Goal: Answer question/provide support: Share knowledge or assist other users

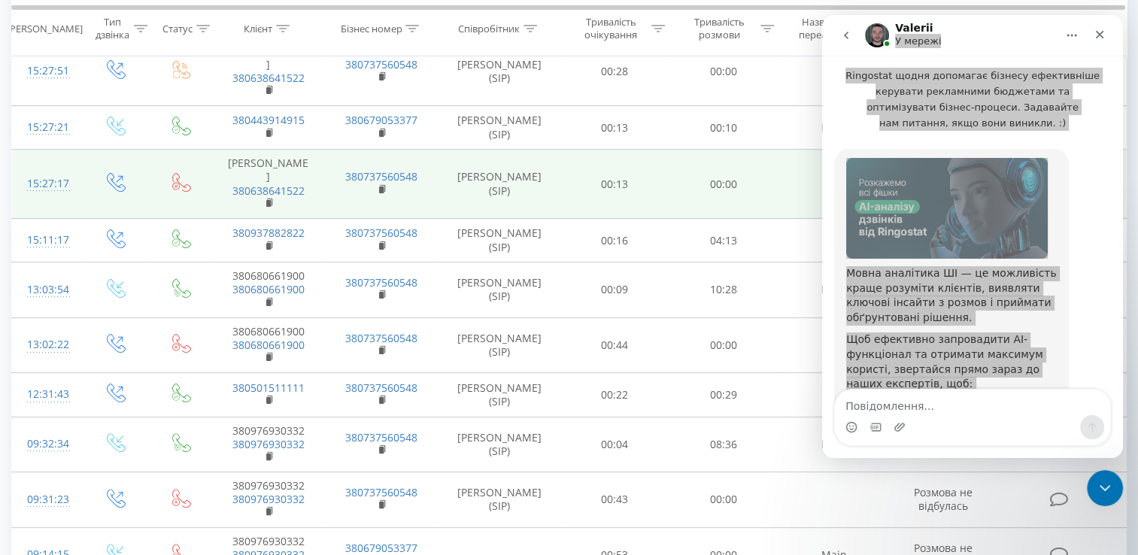
scroll to position [513, 0]
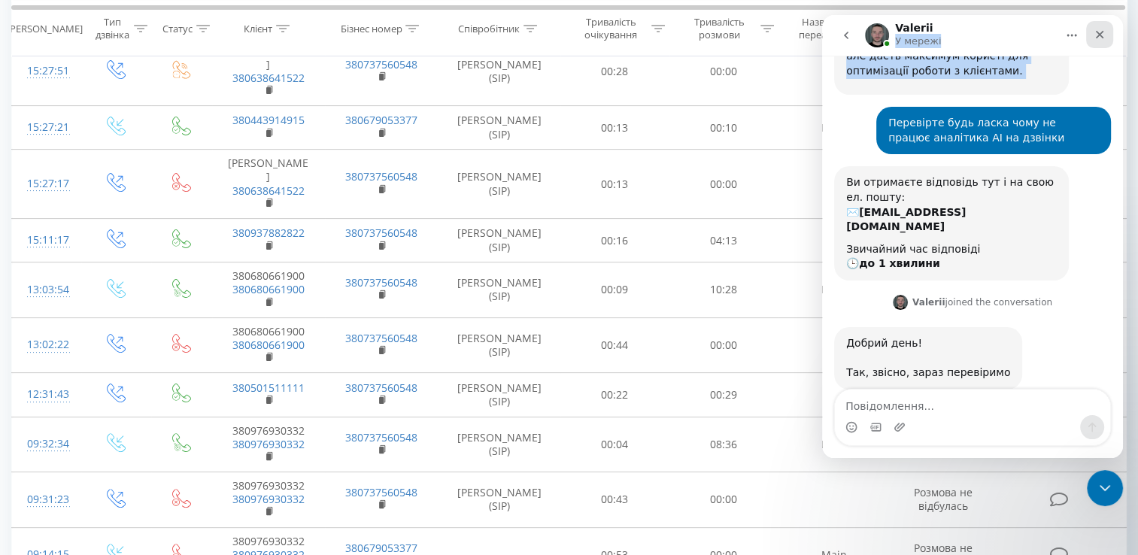
click at [1100, 29] on icon "Закрити" at bounding box center [1099, 35] width 12 height 12
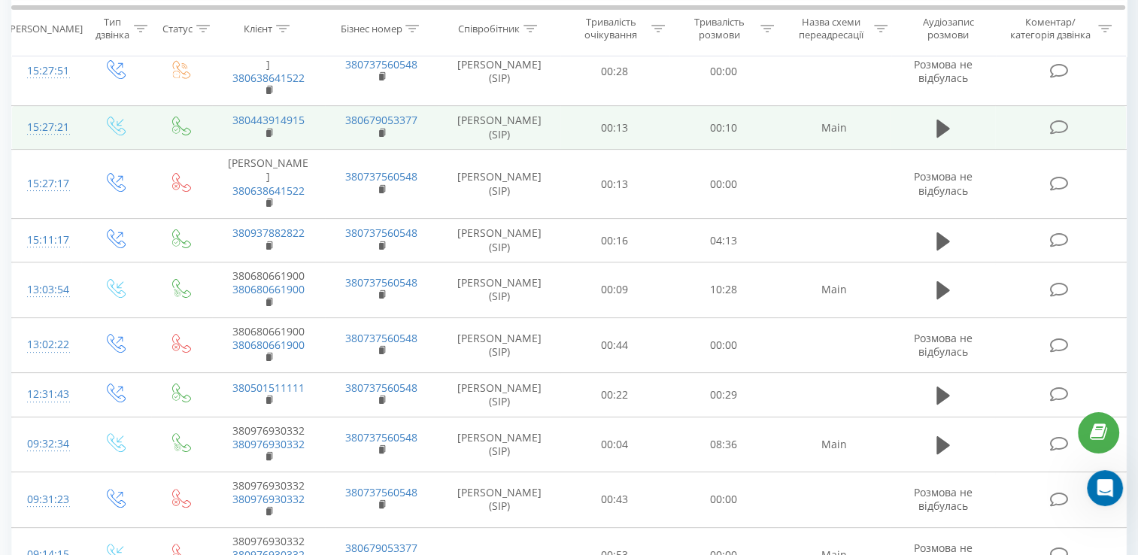
click at [1053, 120] on icon at bounding box center [1059, 128] width 19 height 16
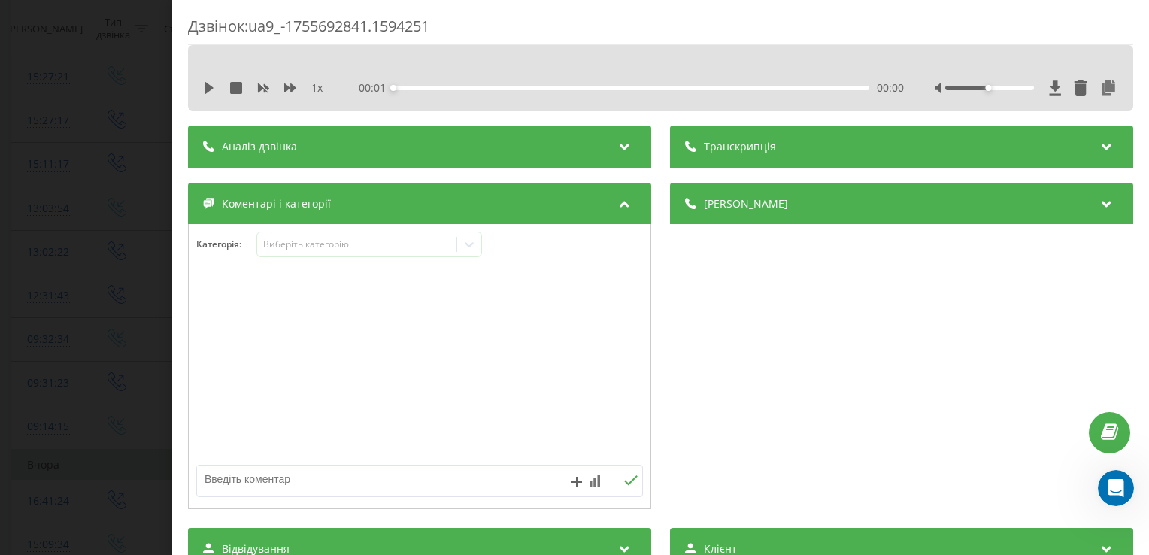
click at [481, 65] on div at bounding box center [661, 64] width 738 height 17
click at [471, 152] on div "Аналіз дзвінка" at bounding box center [419, 147] width 463 height 42
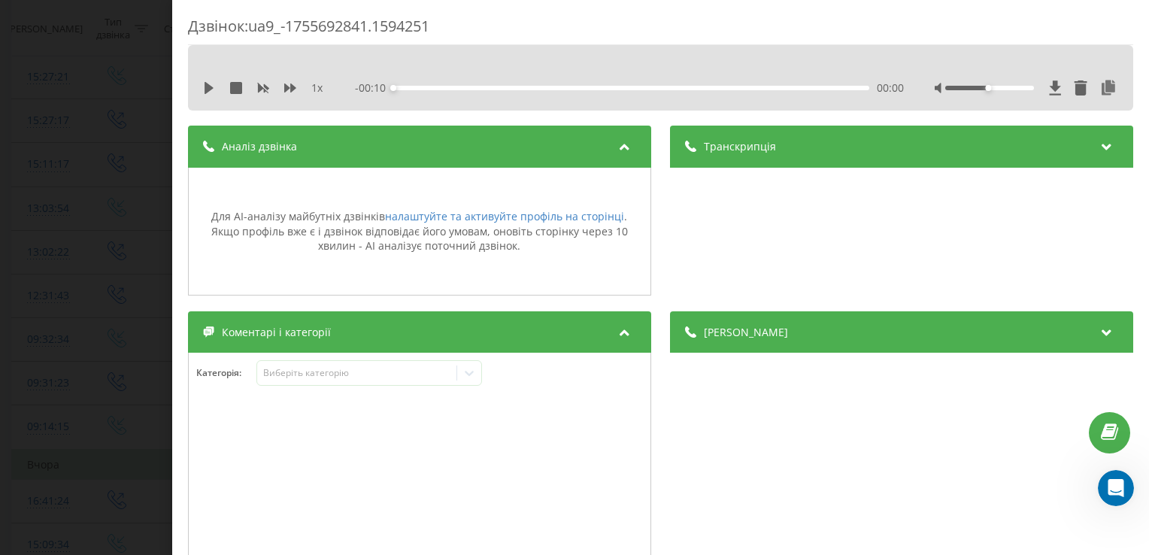
click at [32, 48] on div "Дзвінок : ua9_-1755692841.1594251 1 x - 00:10 00:00 00:00 Транскрипція Для AI-а…" at bounding box center [574, 277] width 1149 height 555
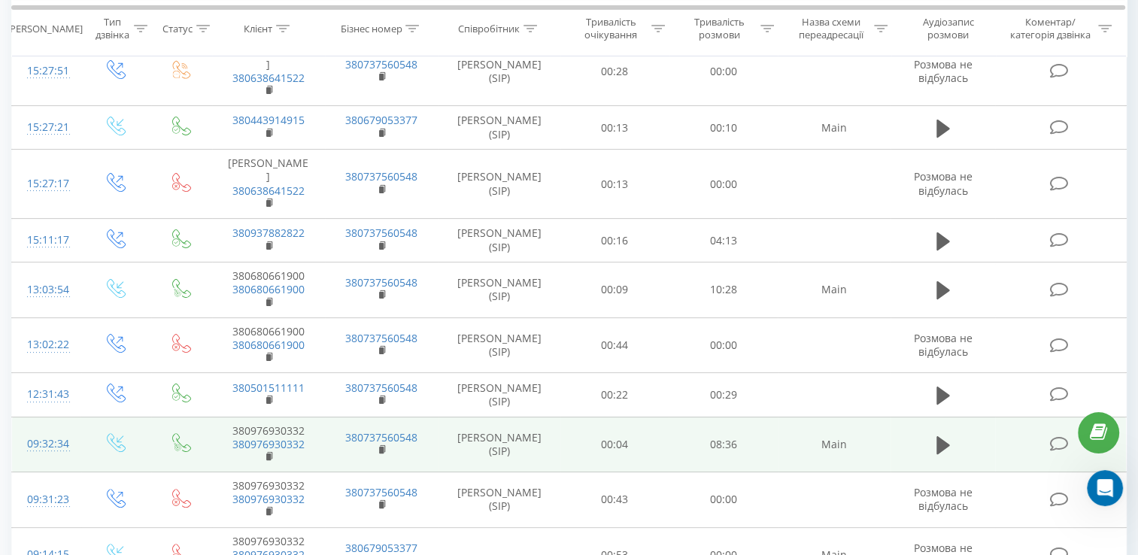
click at [1059, 436] on icon at bounding box center [1059, 444] width 19 height 16
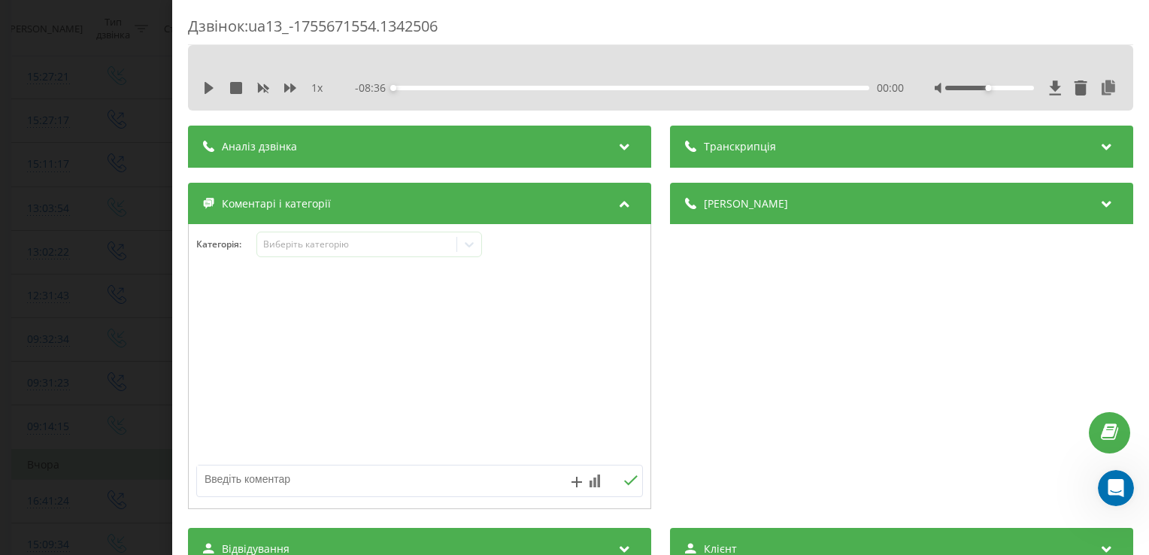
click at [504, 144] on div "Аналіз дзвінка" at bounding box center [419, 147] width 463 height 42
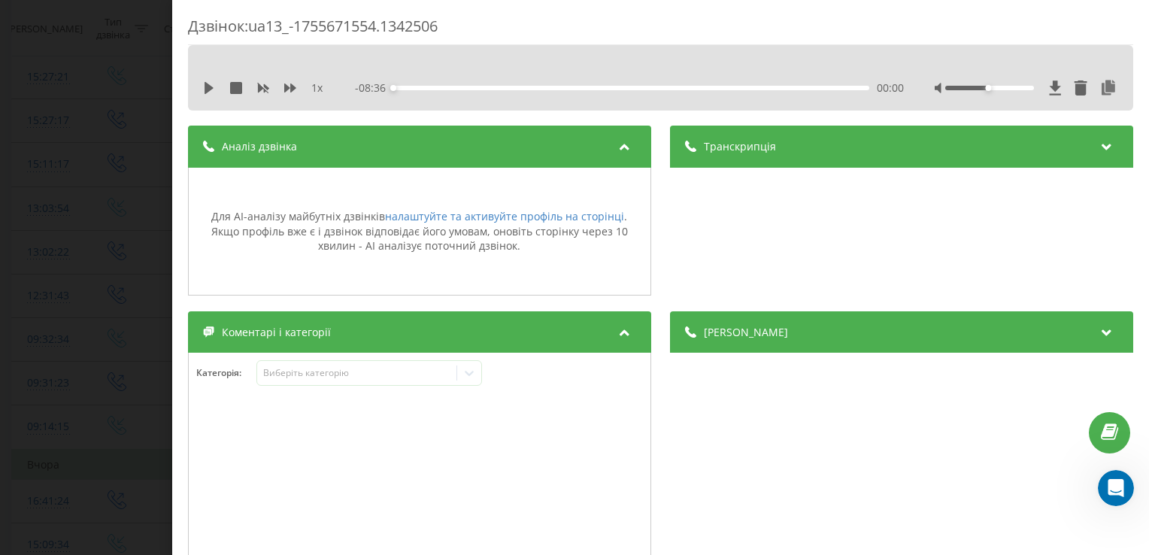
click at [99, 63] on div "Дзвінок : ua13_-1755671554.1342506 1 x - 08:36 00:00 00:00 Транскрипція Для AI-…" at bounding box center [574, 277] width 1149 height 555
